Goal: Obtain resource: Download file/media

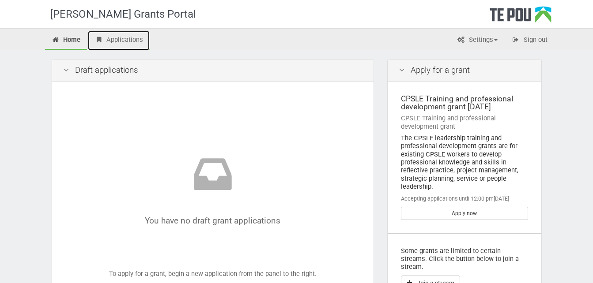
click at [111, 37] on link "Applications" at bounding box center [119, 40] width 62 height 19
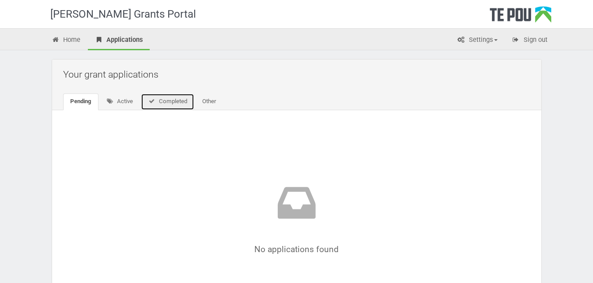
click at [187, 103] on link "Completed" at bounding box center [167, 102] width 53 height 17
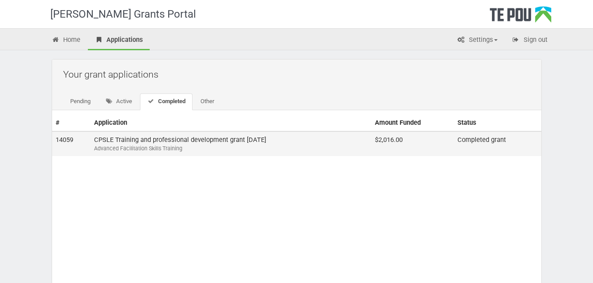
click at [204, 148] on div "Advanced Facilitation Skills Training" at bounding box center [230, 149] width 273 height 8
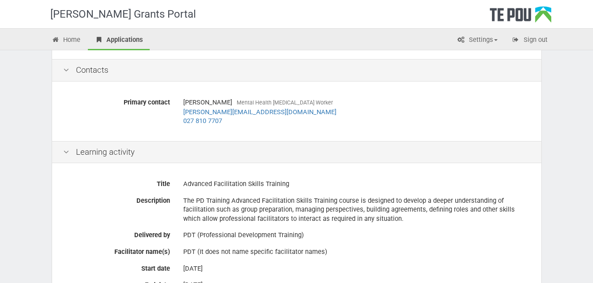
scroll to position [264, 0]
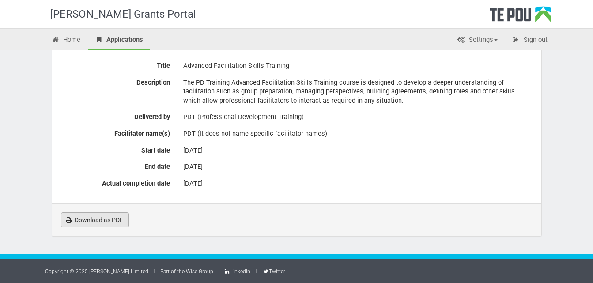
click at [106, 222] on link "Download as PDF" at bounding box center [95, 220] width 68 height 15
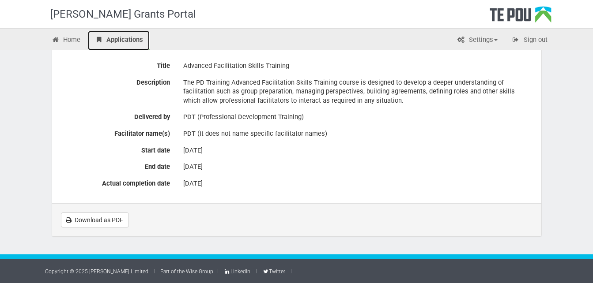
click at [132, 43] on link "Applications" at bounding box center [119, 40] width 62 height 19
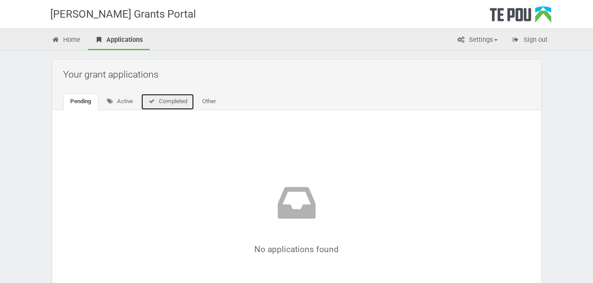
click at [181, 95] on link "Completed" at bounding box center [167, 102] width 53 height 17
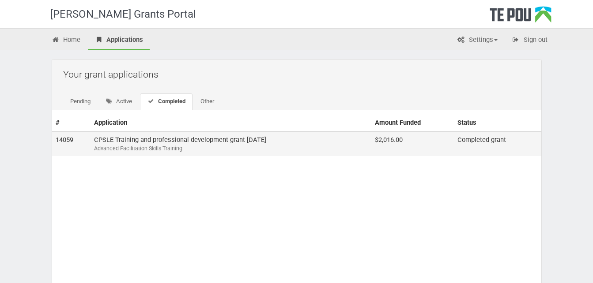
click at [323, 152] on div "Advanced Facilitation Skills Training" at bounding box center [230, 149] width 273 height 8
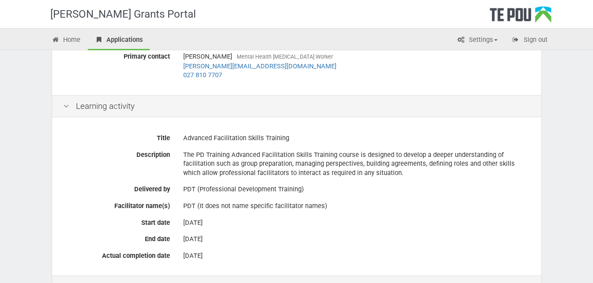
scroll to position [33, 0]
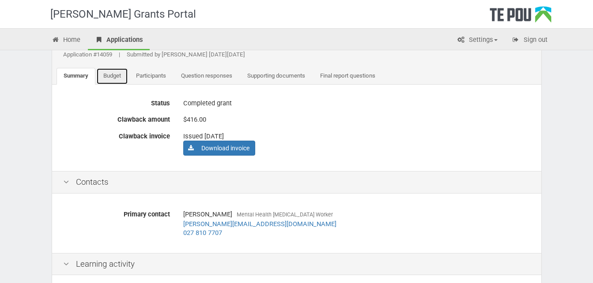
click at [109, 78] on link "Budget" at bounding box center [112, 76] width 32 height 17
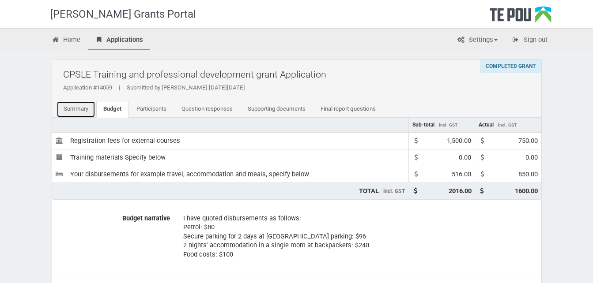
click at [77, 109] on link "Summary" at bounding box center [76, 109] width 39 height 17
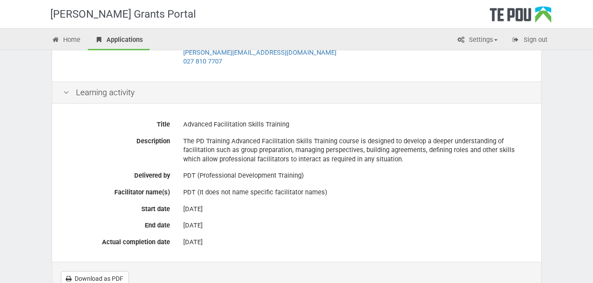
scroll to position [264, 0]
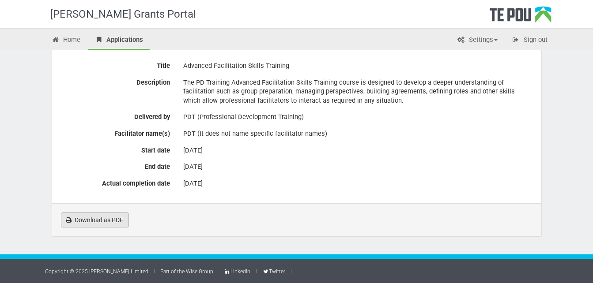
click at [108, 224] on link "Download as PDF" at bounding box center [95, 220] width 68 height 15
